Goal: Transaction & Acquisition: Purchase product/service

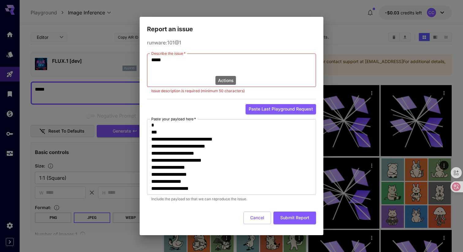
scroll to position [13, 0]
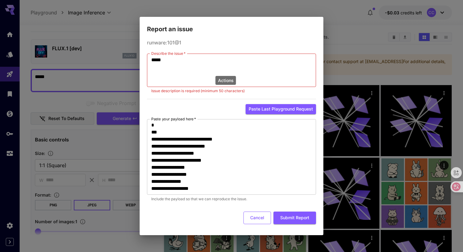
click at [258, 215] on button "Cancel" at bounding box center [258, 218] width 28 height 13
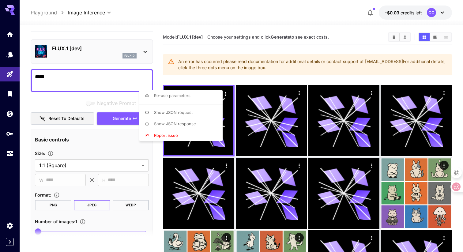
click at [124, 121] on div at bounding box center [231, 126] width 463 height 252
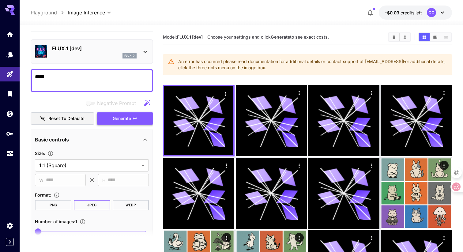
click at [126, 116] on span "Generate" at bounding box center [122, 119] width 18 height 8
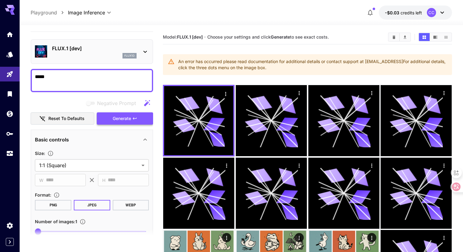
scroll to position [0, 0]
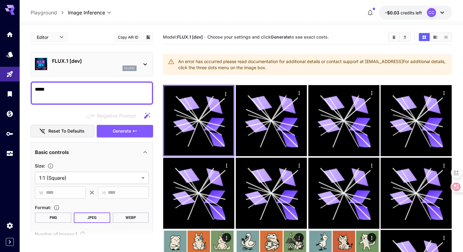
click at [369, 10] on icon "button" at bounding box center [370, 12] width 7 height 7
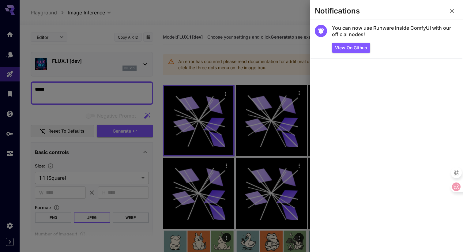
click at [450, 10] on icon "button" at bounding box center [452, 10] width 7 height 7
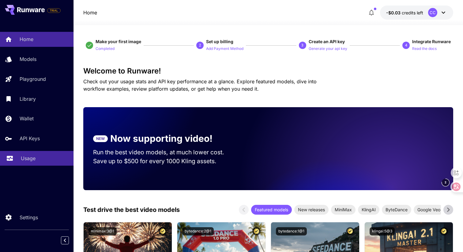
click at [35, 165] on link "Usage" at bounding box center [37, 158] width 74 height 15
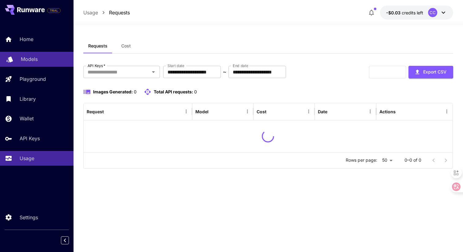
click at [32, 61] on p "Models" at bounding box center [29, 58] width 17 height 7
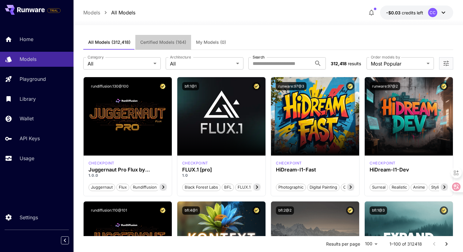
click at [155, 46] on button "Certified Models (164)" at bounding box center [163, 42] width 56 height 15
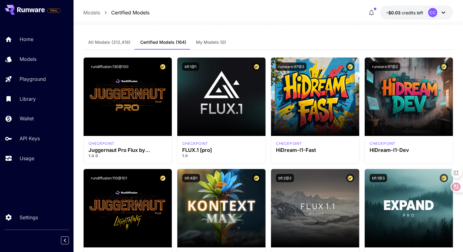
click at [207, 43] on span "My Models (0)" at bounding box center [211, 43] width 30 height 6
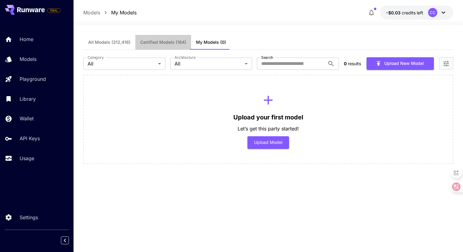
click at [161, 45] on button "Certified Models (164)" at bounding box center [163, 42] width 56 height 15
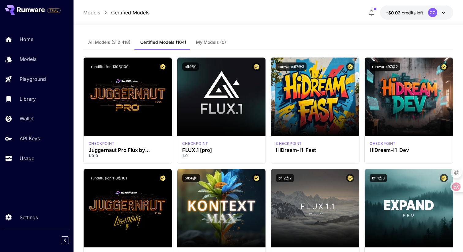
click at [205, 47] on button "My Models (0)" at bounding box center [211, 42] width 40 height 15
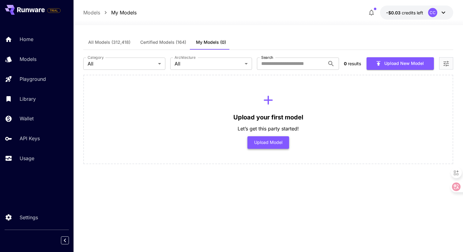
click at [266, 146] on button "Upload Model" at bounding box center [269, 142] width 42 height 13
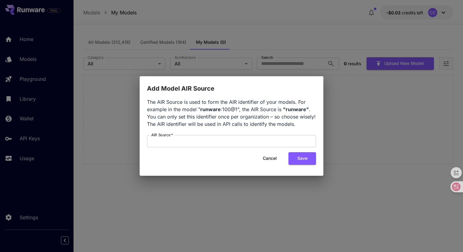
click at [274, 162] on button "Cancel" at bounding box center [270, 158] width 28 height 13
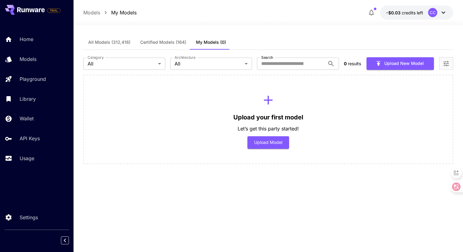
click at [165, 41] on span "Certified Models (164)" at bounding box center [163, 43] width 46 height 6
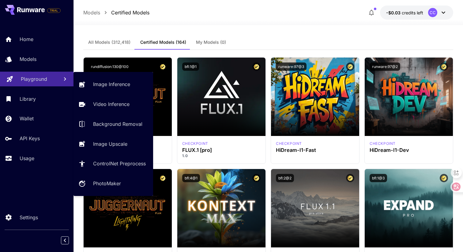
click at [33, 75] on link "Playground" at bounding box center [37, 79] width 74 height 15
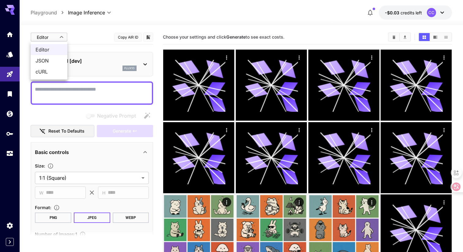
click at [60, 38] on body "**********" at bounding box center [231, 178] width 463 height 357
click at [90, 35] on div at bounding box center [231, 126] width 463 height 252
click at [125, 70] on p "flux1d" at bounding box center [129, 68] width 10 height 4
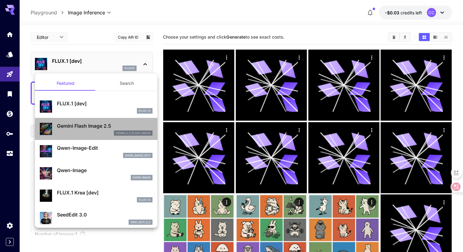
click at [95, 133] on div "gemini_2_5_flash_image" at bounding box center [105, 134] width 96 height 6
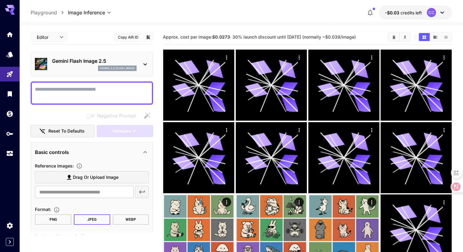
click at [98, 84] on div at bounding box center [92, 93] width 123 height 23
click at [98, 89] on textarea "Negative Prompt" at bounding box center [92, 93] width 114 height 15
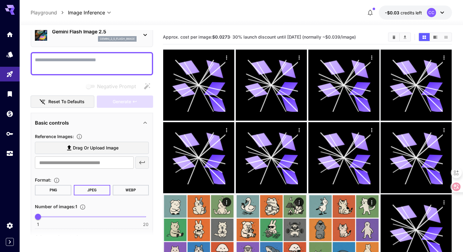
scroll to position [31, 0]
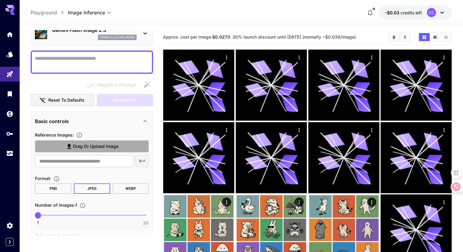
click at [98, 149] on span "Drag or upload image" at bounding box center [96, 147] width 46 height 8
click at [0, 0] on input "Drag or upload image" at bounding box center [0, 0] width 0 height 0
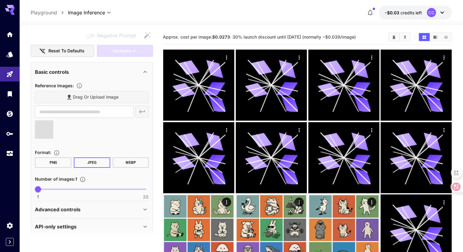
scroll to position [87, 0]
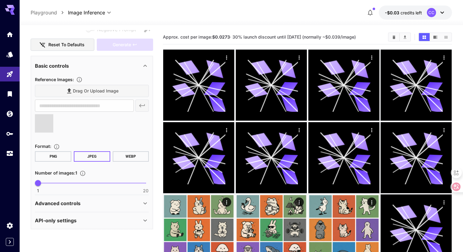
type input "**********"
click at [101, 208] on div "Advanced controls" at bounding box center [92, 203] width 114 height 15
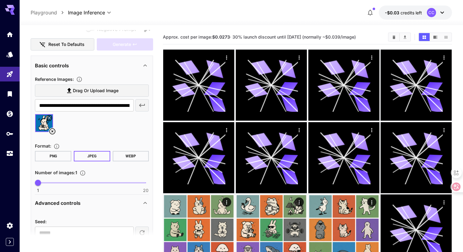
scroll to position [120, 0]
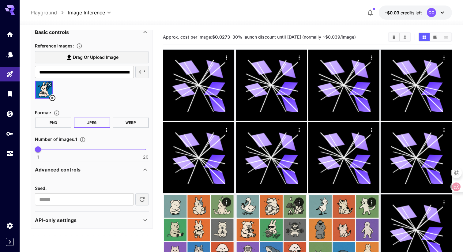
click at [99, 223] on div "API-only settings" at bounding box center [88, 220] width 107 height 7
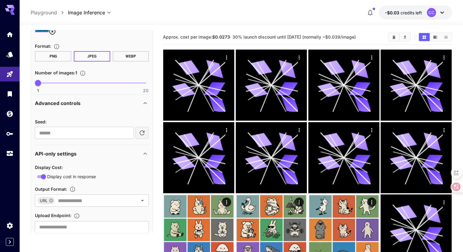
scroll to position [202, 0]
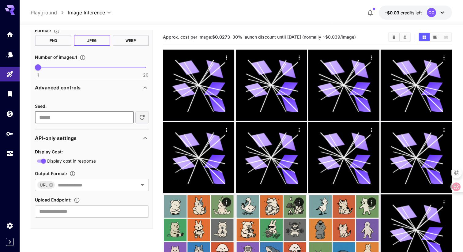
click at [98, 119] on input "number" at bounding box center [84, 117] width 99 height 12
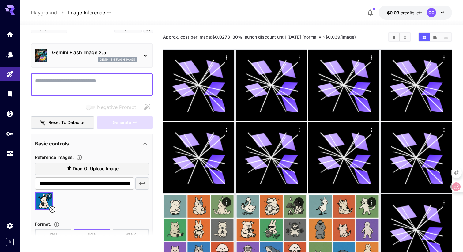
scroll to position [6, 0]
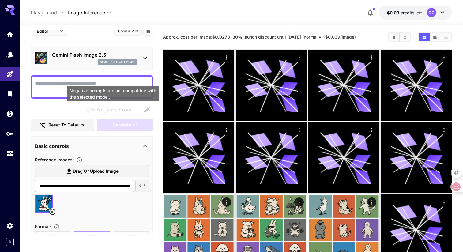
type input "*"
click at [92, 88] on div "Negative prompts are not compatible with the selected model." at bounding box center [113, 93] width 92 height 15
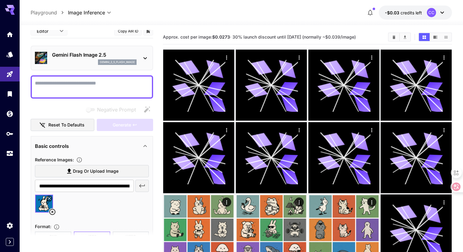
click at [81, 81] on textarea "Negative Prompt" at bounding box center [92, 87] width 114 height 15
type textarea "*"
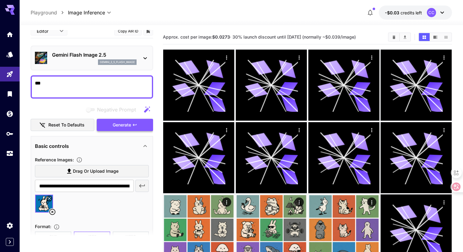
type textarea "***"
click at [123, 127] on span "Generate" at bounding box center [122, 125] width 18 height 8
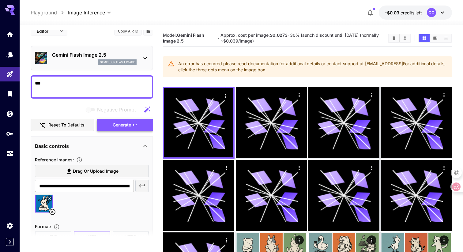
click at [122, 127] on span "Generate" at bounding box center [122, 125] width 18 height 8
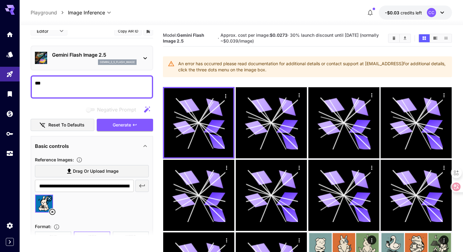
drag, startPoint x: 301, startPoint y: 72, endPoint x: 183, endPoint y: 65, distance: 118.2
click at [183, 65] on div "An error has occurred please read documentation for additional details or conta…" at bounding box center [312, 66] width 269 height 17
click at [457, 185] on div at bounding box center [454, 186] width 17 height 11
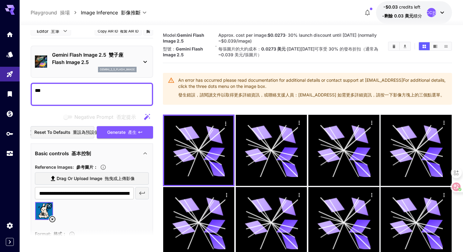
click at [300, 98] on font "發生錯誤，請閱讀文件以取得更多詳細資訊，或聯絡支援人員：[EMAIL_ADDRESS] 如需更多詳細資訊，請按一下影像方塊上的三個點選單。" at bounding box center [311, 95] width 267 height 6
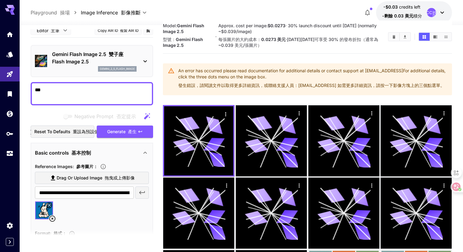
scroll to position [11, 0]
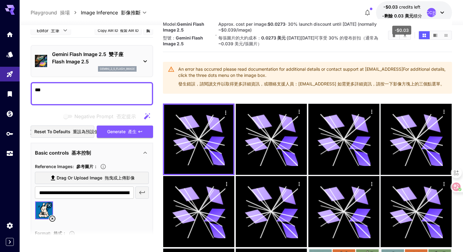
click at [411, 15] on span "-剩餘 0.03 美元" at bounding box center [397, 15] width 31 height 5
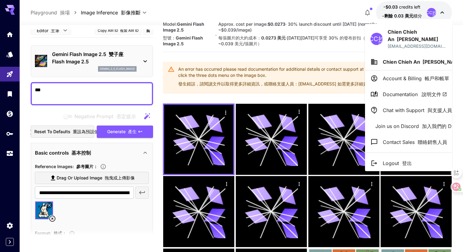
click at [394, 91] on span "Documentation 說明文件" at bounding box center [415, 94] width 64 height 7
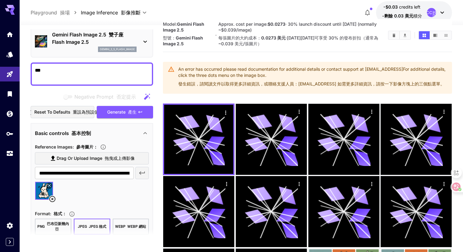
scroll to position [36, 0]
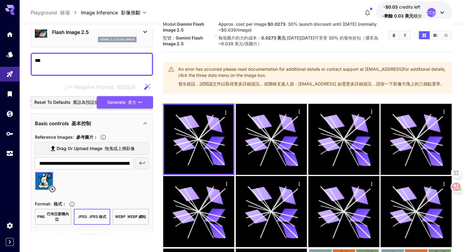
click at [115, 100] on span "Generate 產生" at bounding box center [121, 103] width 29 height 8
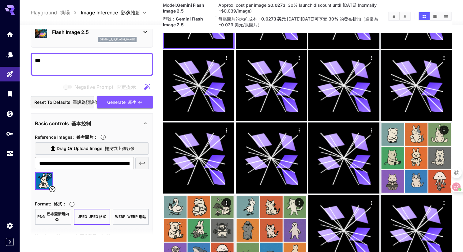
scroll to position [222, 0]
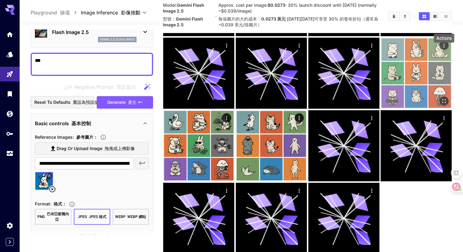
click at [445, 49] on icon "Actions" at bounding box center [444, 46] width 6 height 6
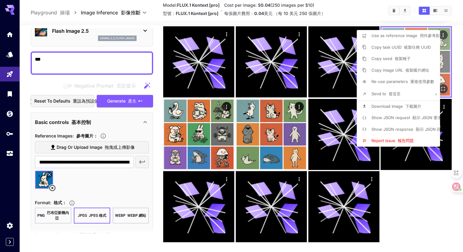
click at [445, 54] on div at bounding box center [231, 126] width 463 height 252
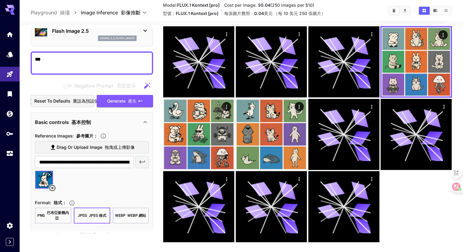
click at [427, 61] on img at bounding box center [416, 61] width 69 height 69
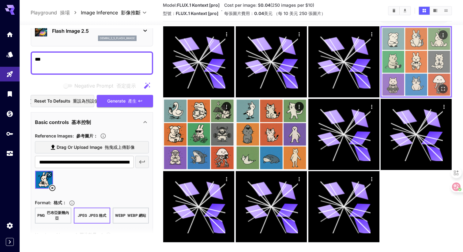
click at [411, 84] on img at bounding box center [416, 61] width 69 height 69
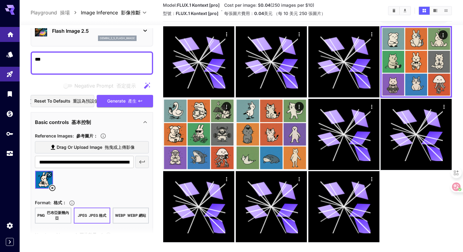
click at [13, 37] on link at bounding box center [10, 34] width 20 height 15
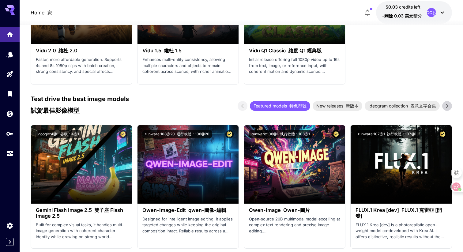
scroll to position [767, 0]
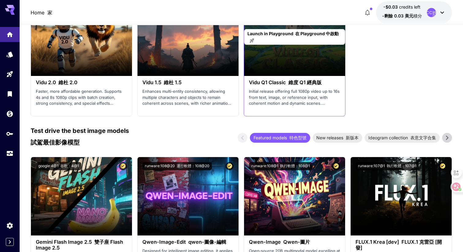
scroll to position [721, 0]
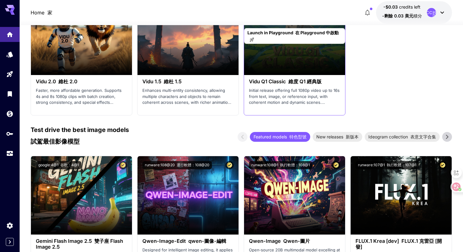
click at [293, 65] on div "Launch in Playground 在 Playground 中啟動" at bounding box center [294, 36] width 101 height 78
click at [279, 42] on p "Launch in Playground 在 Playground 中啟動" at bounding box center [295, 35] width 94 height 13
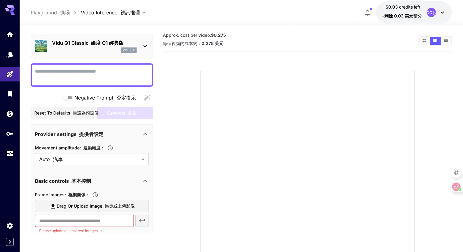
scroll to position [28, 0]
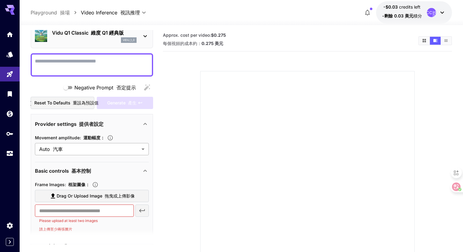
click at [93, 145] on body "**********" at bounding box center [231, 152] width 463 height 304
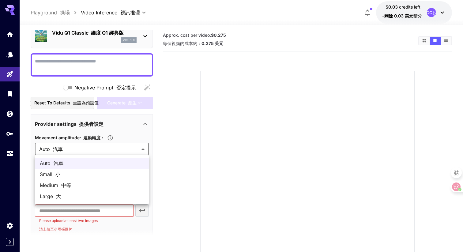
click at [79, 171] on span "Small 小" at bounding box center [92, 174] width 104 height 7
type input "*****"
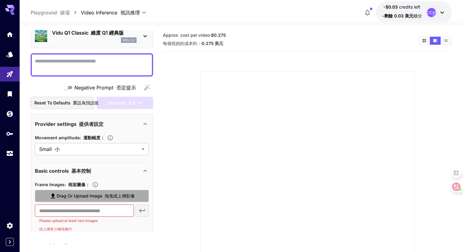
click at [83, 200] on span "Drag or upload image 拖曳或上傳影像" at bounding box center [96, 196] width 78 height 8
click at [0, 0] on input "Drag or upload image 拖曳或上傳影像" at bounding box center [0, 0] width 0 height 0
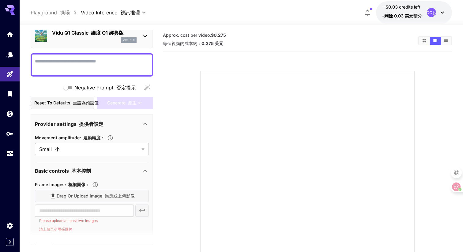
type input "**********"
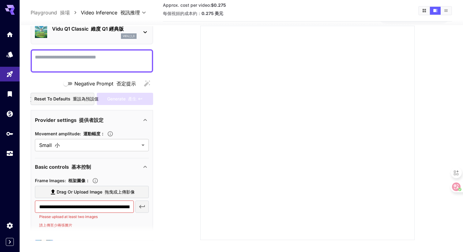
scroll to position [52, 0]
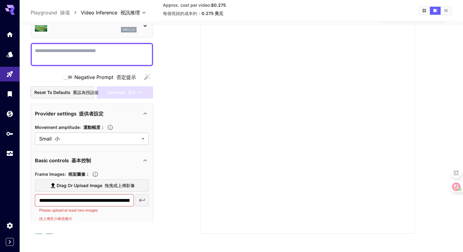
click at [147, 203] on button "button" at bounding box center [141, 200] width 13 height 12
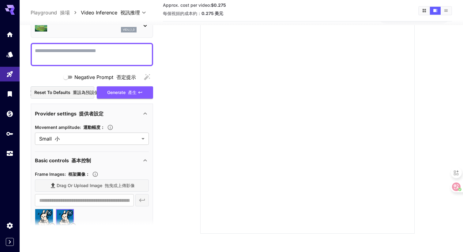
click at [122, 57] on textarea "Negative Prompt 否定提示" at bounding box center [92, 54] width 114 height 15
type textarea "*"
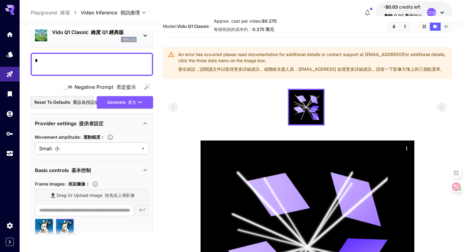
scroll to position [0, 0]
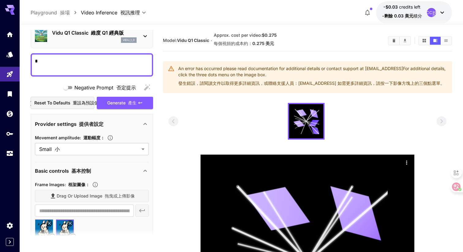
type textarea "*"
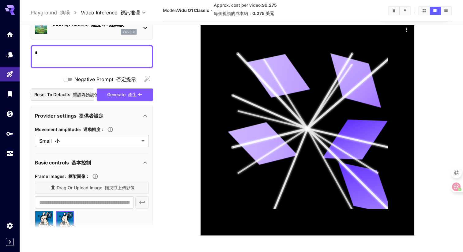
scroll to position [141, 0]
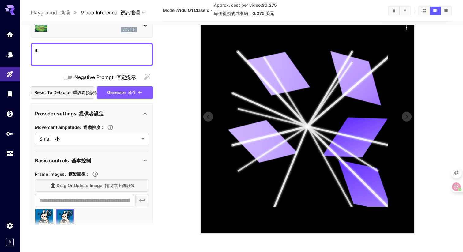
click at [311, 127] on icon at bounding box center [348, 136] width 81 height 19
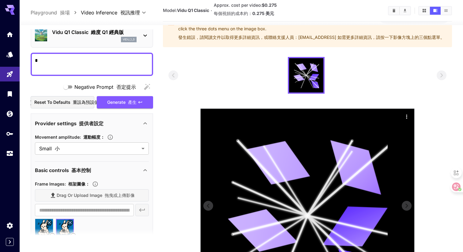
scroll to position [0, 0]
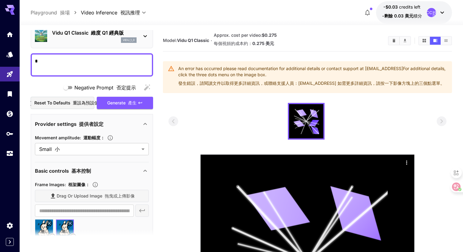
click at [49, 8] on div "**********" at bounding box center [242, 12] width 422 height 23
click at [11, 37] on link at bounding box center [10, 34] width 20 height 15
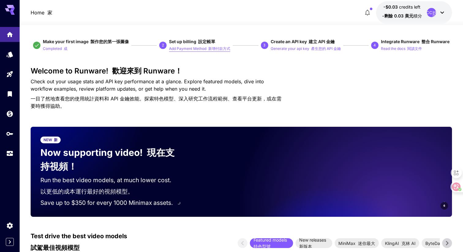
click at [184, 48] on p "Add Payment Method 新增付款方式" at bounding box center [199, 49] width 61 height 6
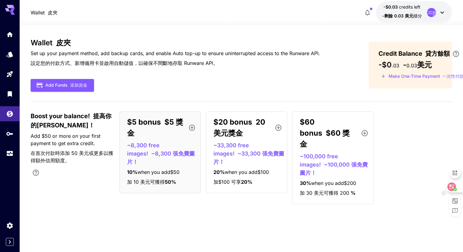
click at [457, 186] on div at bounding box center [454, 186] width 17 height 11
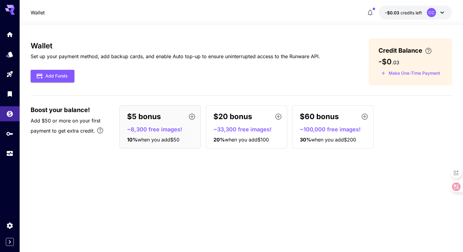
click at [8, 9] on icon at bounding box center [10, 10] width 10 height 10
